Goal: Information Seeking & Learning: Check status

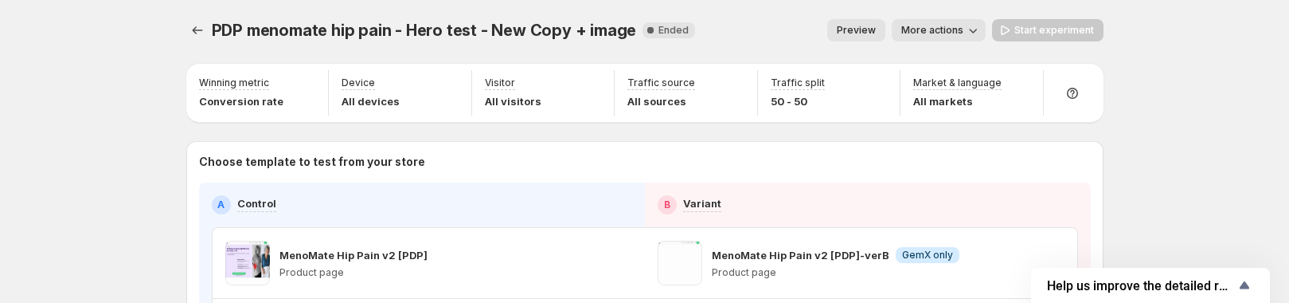
click at [933, 26] on span "More actions" at bounding box center [932, 30] width 62 height 13
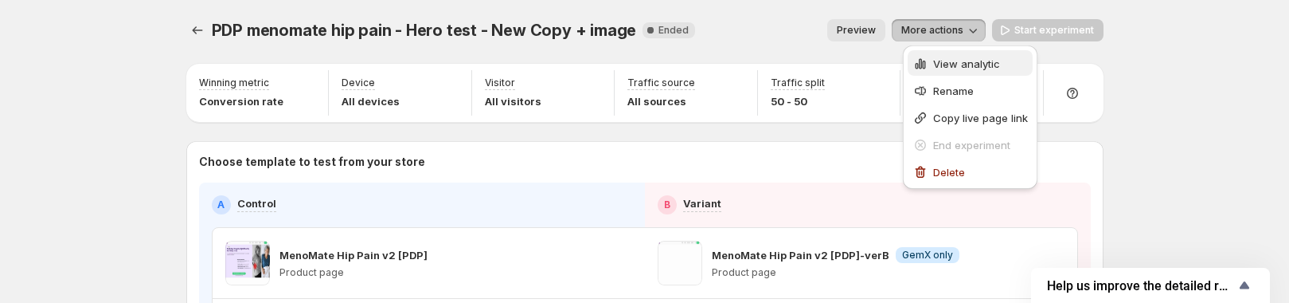
click at [932, 53] on button "View analytic" at bounding box center [970, 62] width 125 height 25
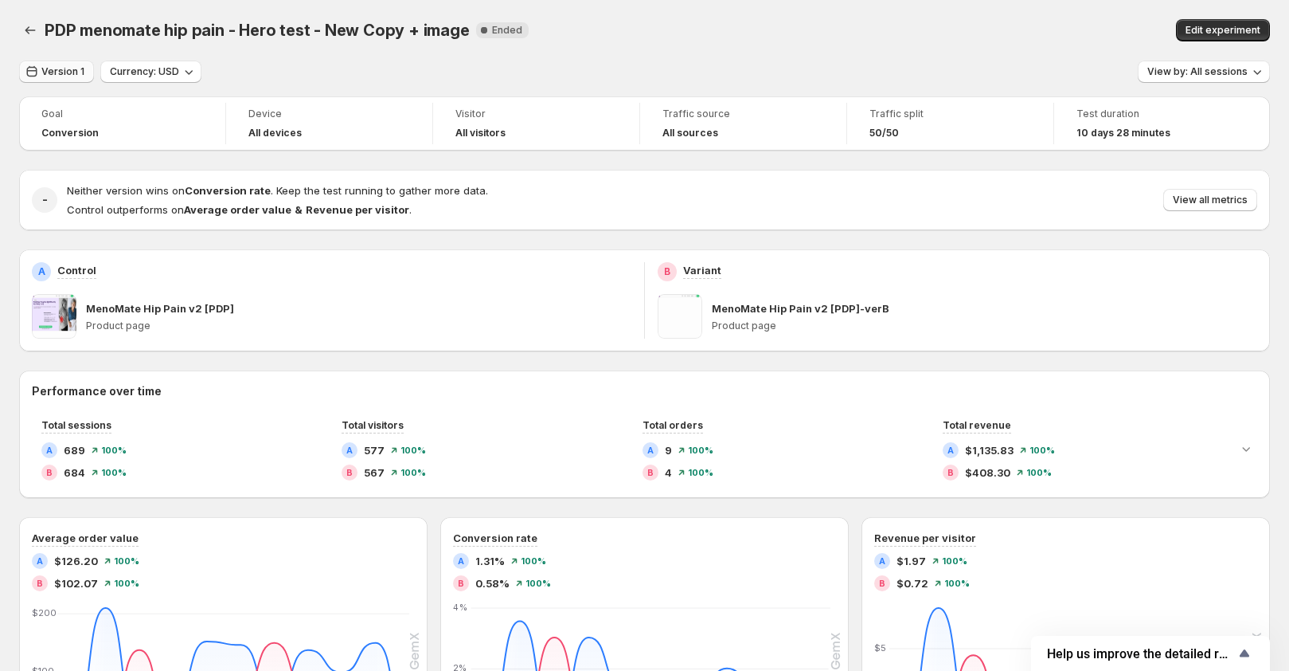
click at [53, 68] on span "Version 1" at bounding box center [62, 71] width 43 height 13
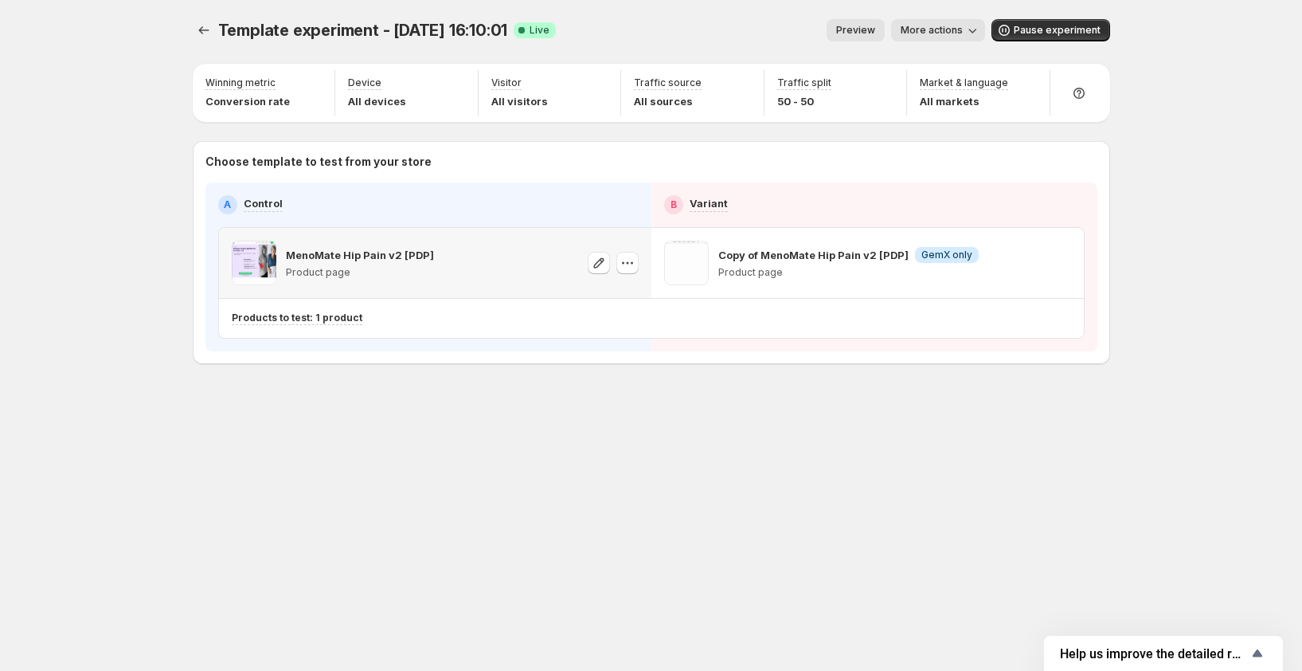
click at [913, 24] on button "More actions" at bounding box center [938, 30] width 94 height 22
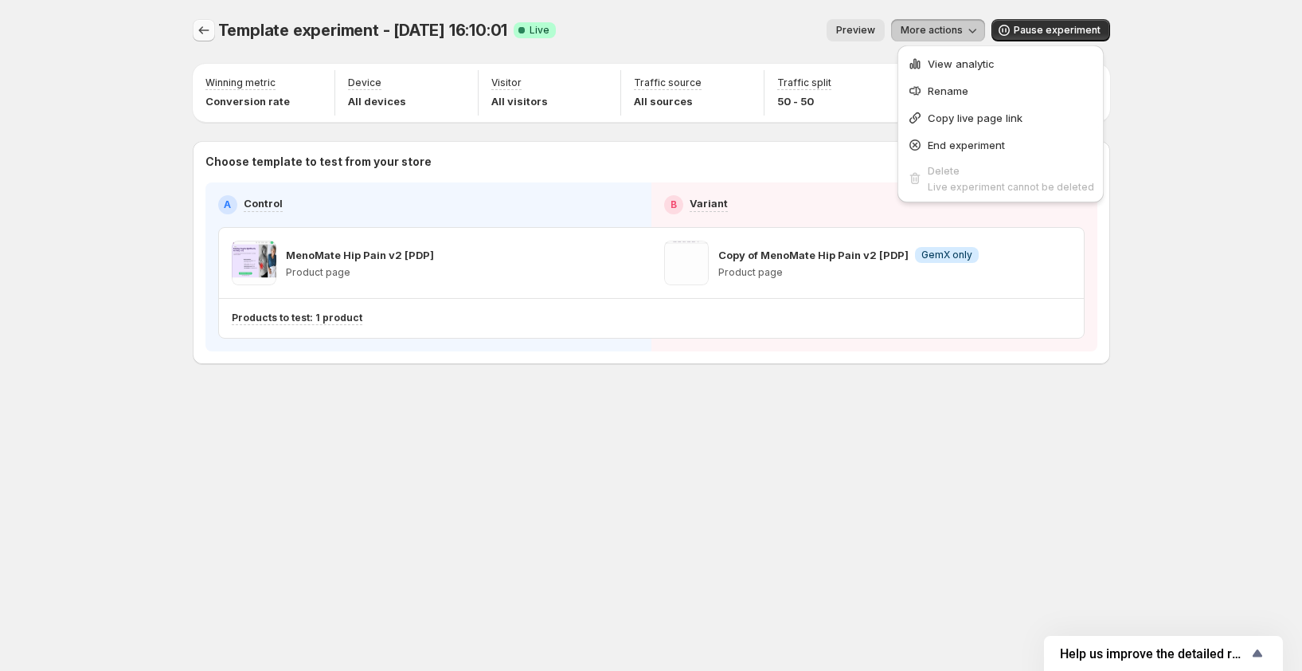
click at [205, 27] on icon "Experiments" at bounding box center [204, 30] width 16 height 16
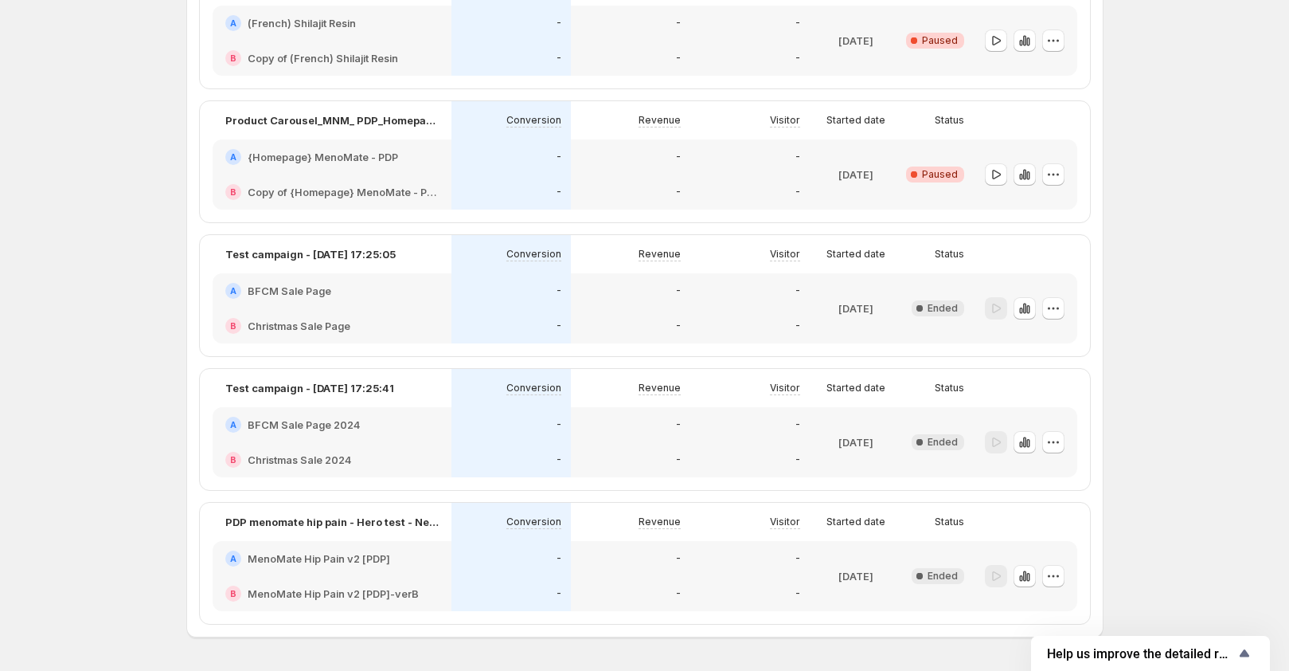
scroll to position [764, 0]
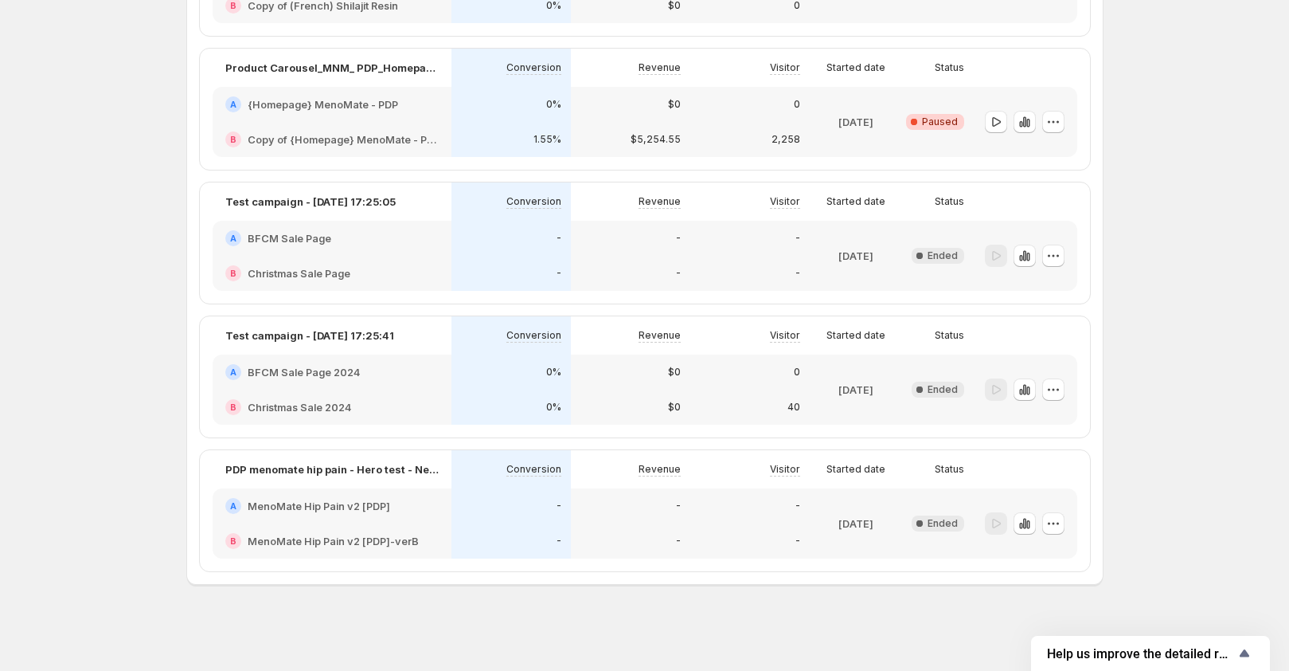
click at [547, 530] on div "-" at bounding box center [511, 540] width 119 height 35
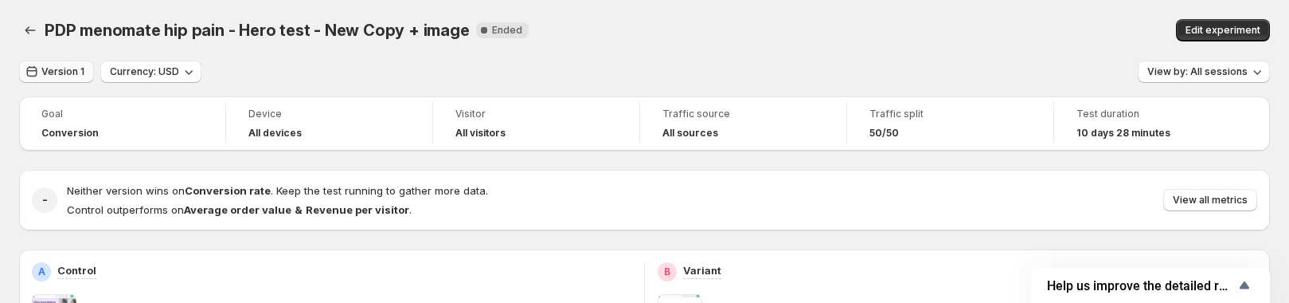
click at [61, 75] on span "Version 1" at bounding box center [62, 71] width 43 height 13
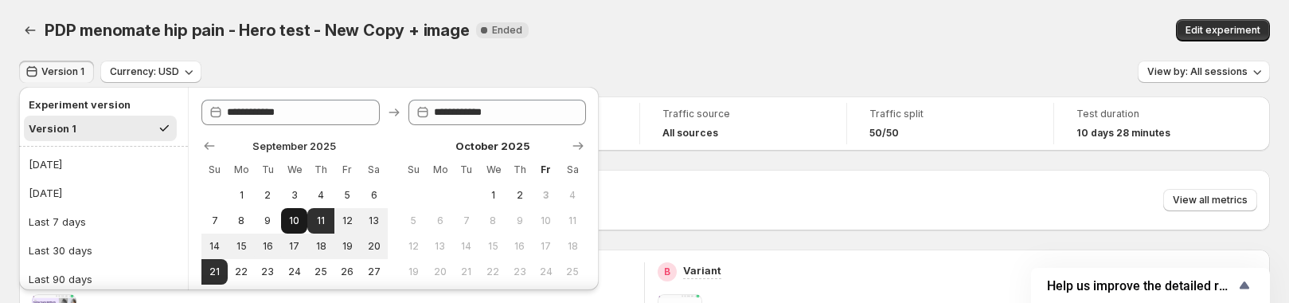
click at [295, 213] on button "10" at bounding box center [294, 220] width 26 height 25
type input "**********"
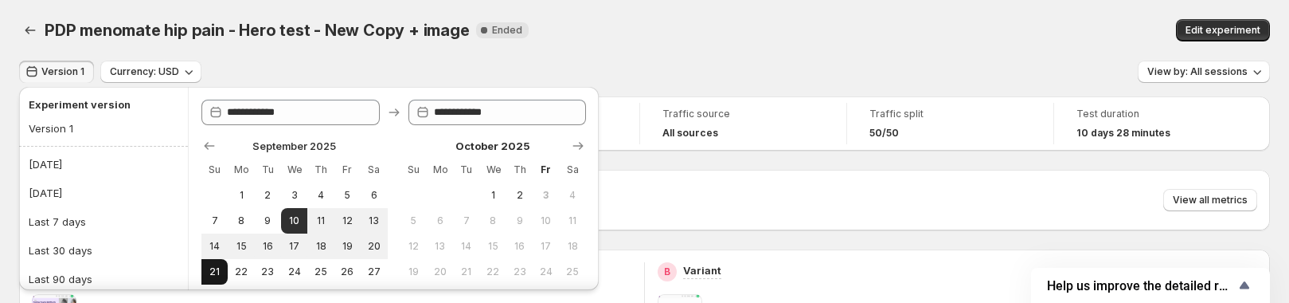
click at [209, 270] on span "21" at bounding box center [215, 271] width 14 height 13
type input "**********"
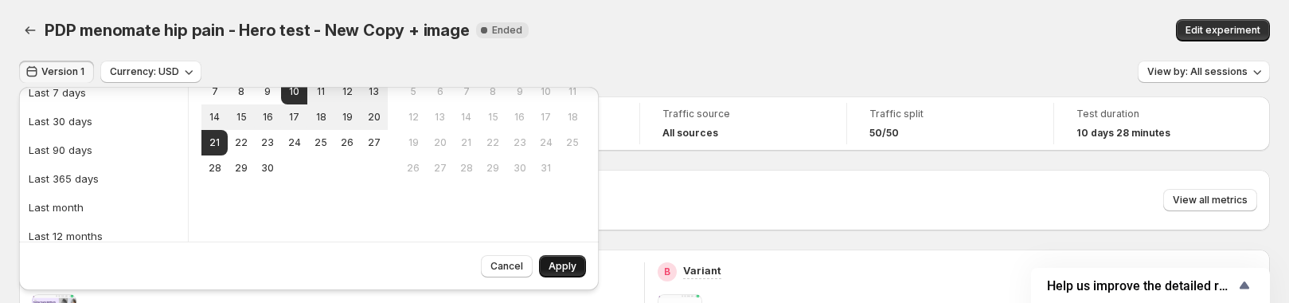
click at [570, 272] on span "Apply" at bounding box center [563, 266] width 28 height 13
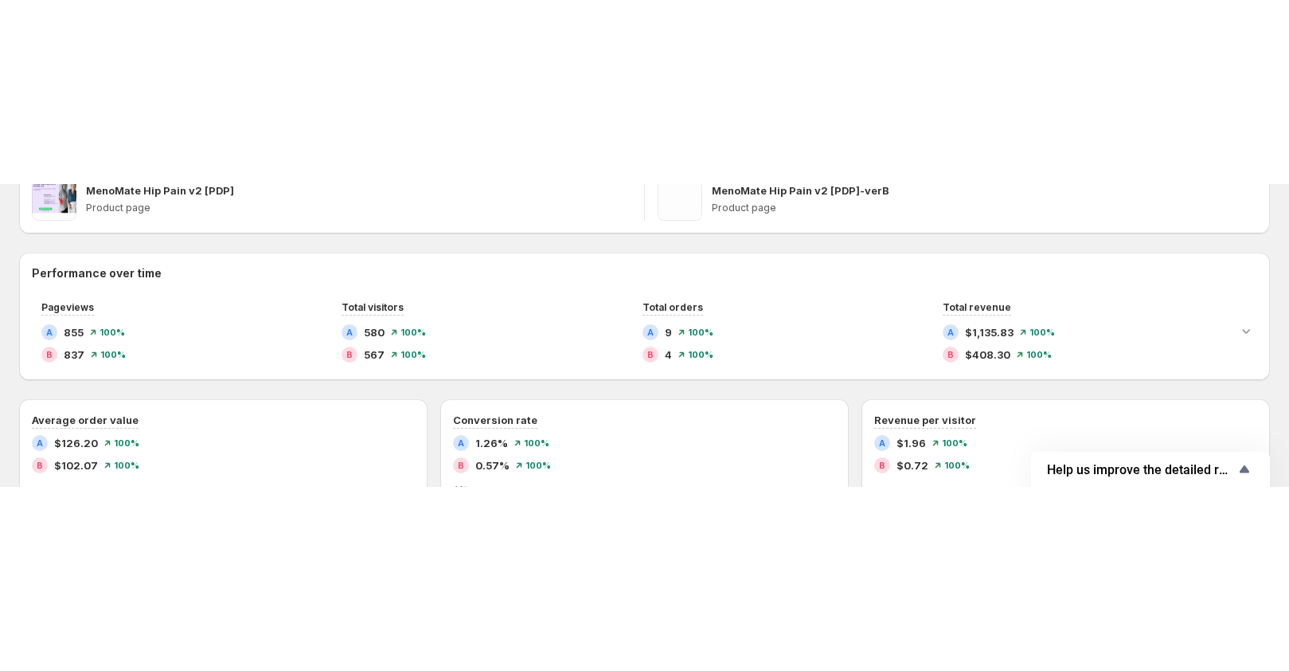
scroll to position [319, 0]
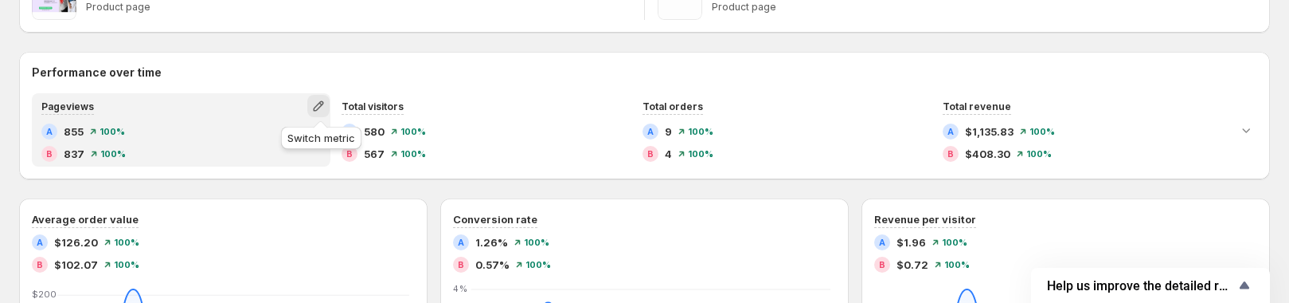
click at [315, 109] on icon "button" at bounding box center [319, 106] width 16 height 16
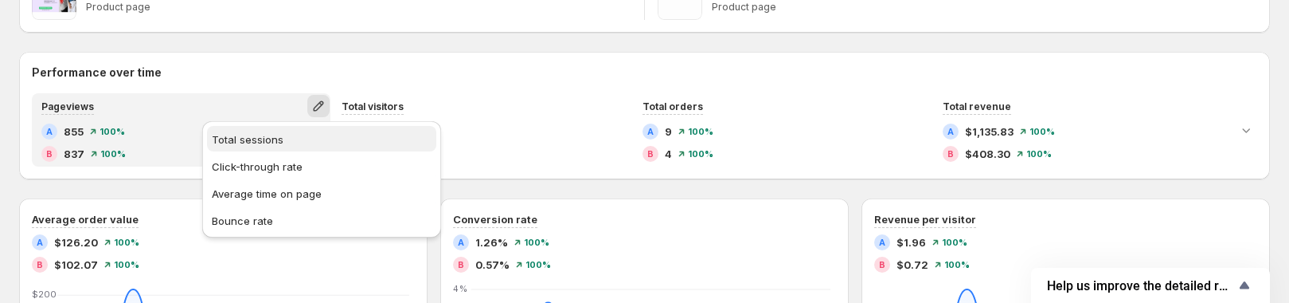
click at [264, 140] on span "Total sessions" at bounding box center [248, 139] width 72 height 13
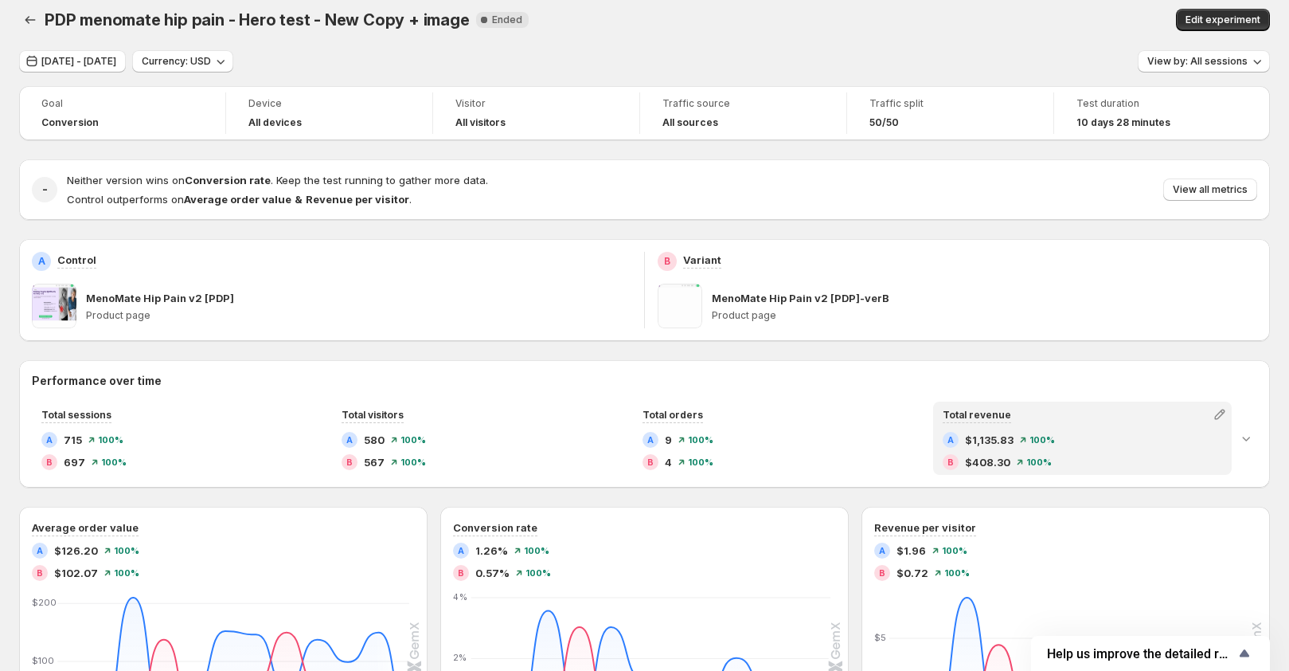
scroll to position [0, 0]
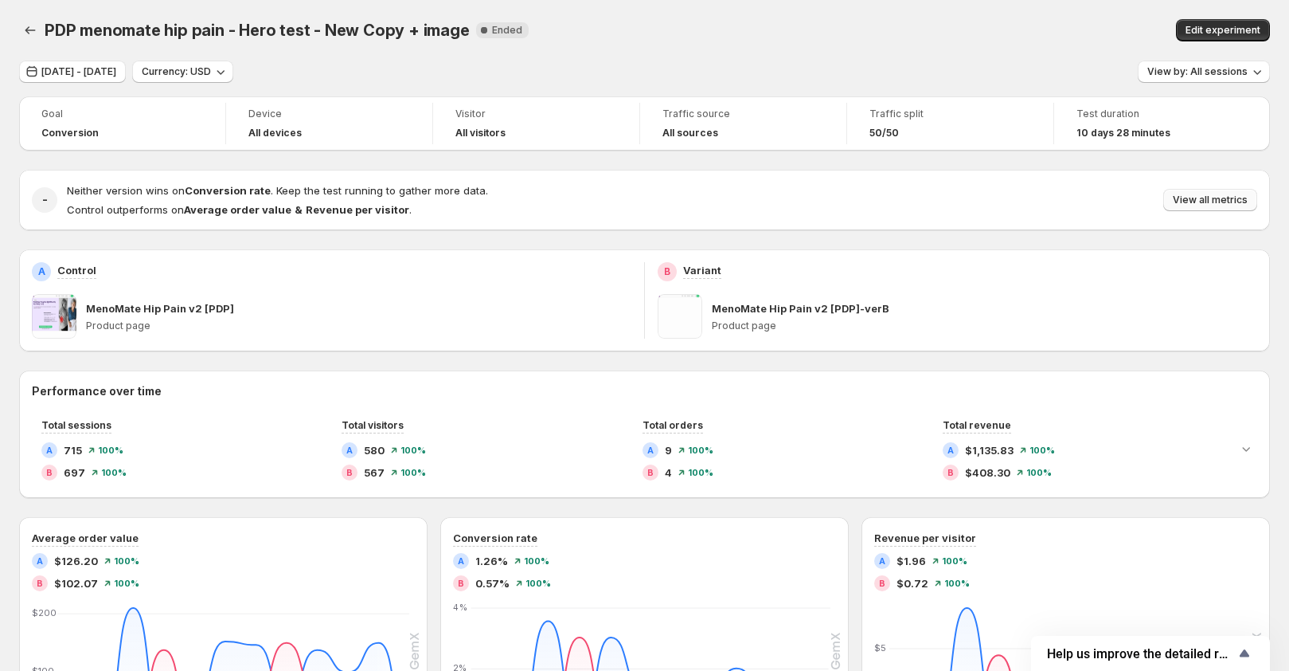
click at [1229, 201] on span "View all metrics" at bounding box center [1210, 200] width 75 height 13
